Goal: Check status

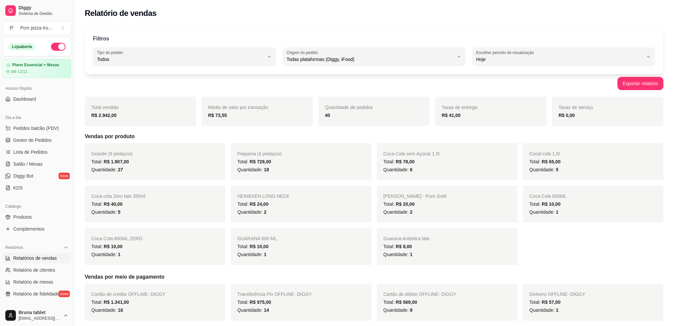
select select "ALL"
select select "0"
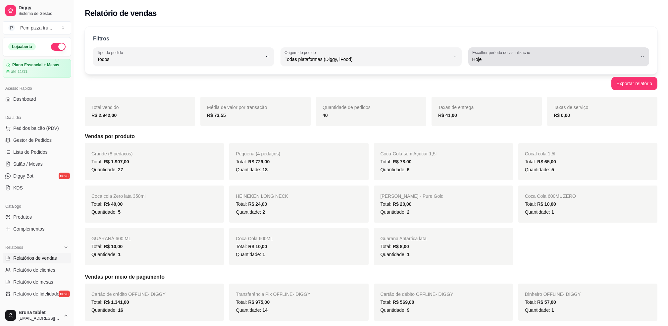
click at [479, 57] on span "Hoje" at bounding box center [554, 59] width 165 height 7
click at [483, 85] on span "Ontem" at bounding box center [555, 86] width 157 height 6
type input "1"
select select "1"
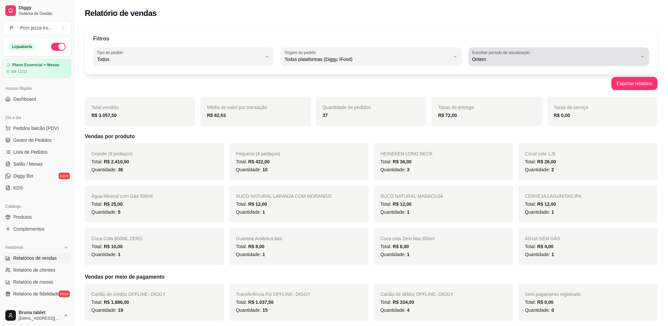
click at [479, 67] on div "Filtros ALL Tipo do pedido Todos Entrega Retirada Mesa Consumo local Tipo do pe…" at bounding box center [371, 50] width 572 height 48
click at [487, 64] on button "Escolher período de visualização Ontem" at bounding box center [558, 56] width 181 height 19
click at [489, 77] on span "Hoje" at bounding box center [555, 75] width 157 height 6
type input "0"
select select "0"
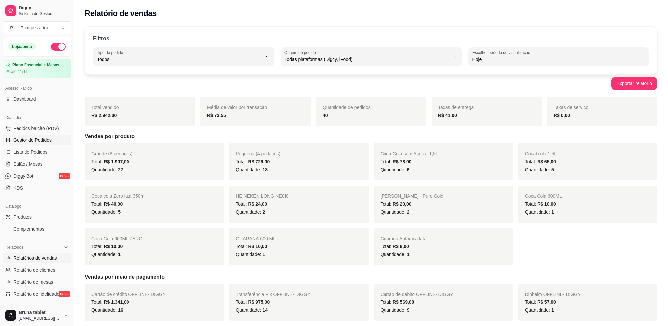
click at [52, 143] on link "Gestor de Pedidos" at bounding box center [37, 140] width 69 height 11
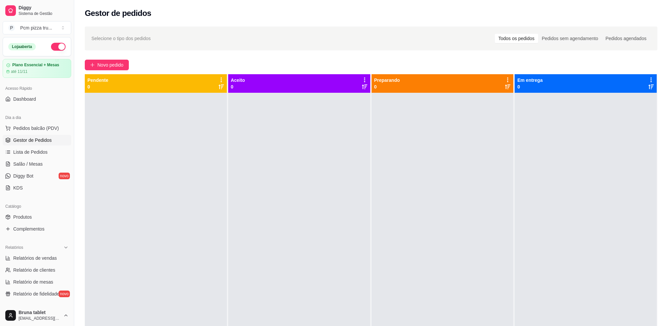
click at [55, 45] on button "button" at bounding box center [58, 47] width 15 height 8
